Goal: Transaction & Acquisition: Purchase product/service

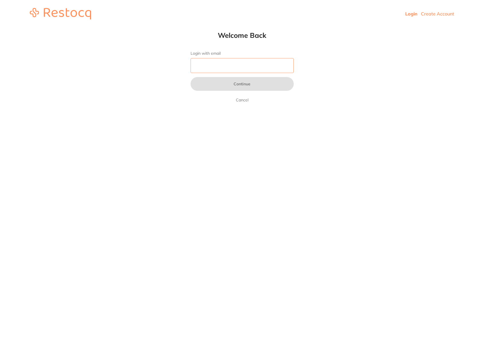
click at [202, 68] on input "Login with email" at bounding box center [242, 65] width 103 height 15
click at [413, 12] on link "Login" at bounding box center [411, 14] width 12 height 6
click at [213, 68] on input "Login with email" at bounding box center [242, 65] width 103 height 15
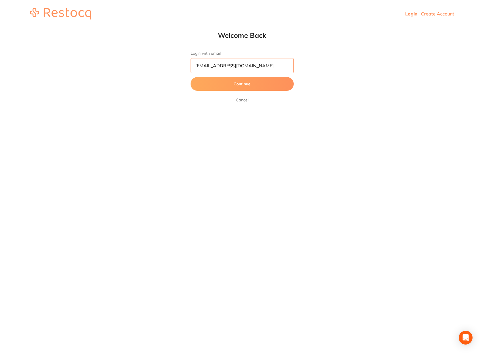
type input "[EMAIL_ADDRESS][DOMAIN_NAME]"
click at [191, 77] on button "Continue" at bounding box center [242, 84] width 103 height 14
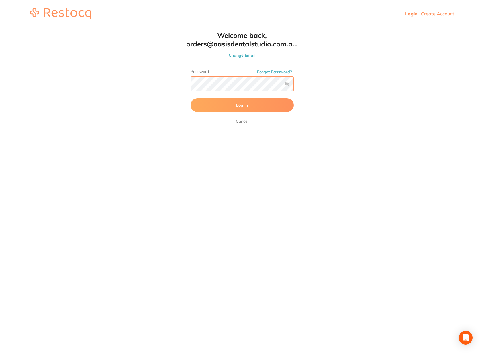
click at [191, 98] on button "Log In" at bounding box center [242, 105] width 103 height 14
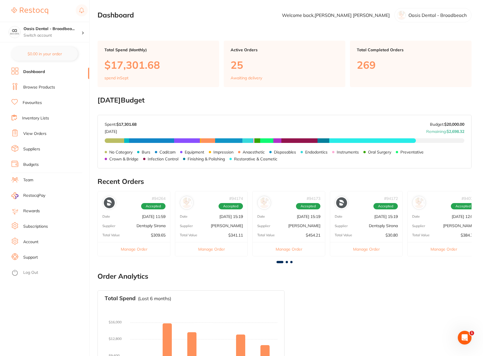
click at [44, 85] on link "Browse Products" at bounding box center [39, 88] width 32 height 6
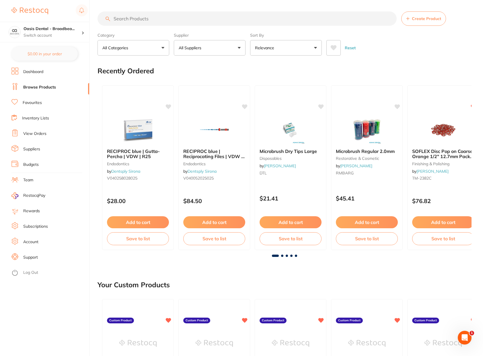
click at [175, 15] on input "search" at bounding box center [246, 18] width 299 height 14
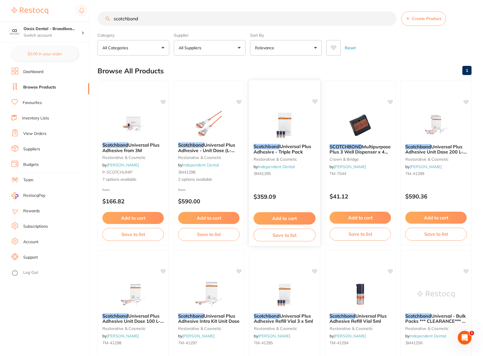
type input "scotchbond"
click at [289, 117] on img at bounding box center [284, 124] width 38 height 29
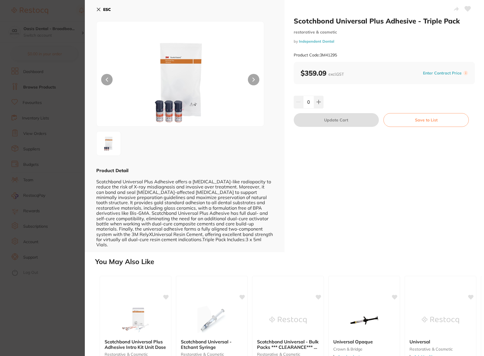
click at [359, 183] on div "Scotchbond Universal Plus Adhesive - Triple Pack restorative & cosmetic by Inde…" at bounding box center [385, 126] width 200 height 252
click at [98, 8] on icon at bounding box center [98, 9] width 5 height 5
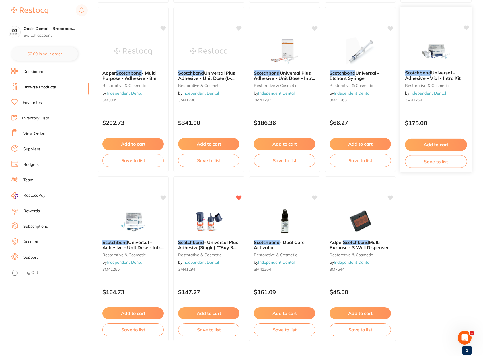
scroll to position [427, 0]
